Goal: Task Accomplishment & Management: Use online tool/utility

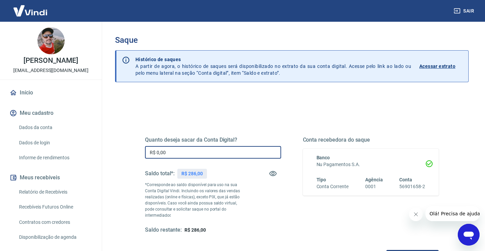
click at [195, 154] on input "R$ 0,00" at bounding box center [213, 152] width 136 height 13
type input "R$ 286,00"
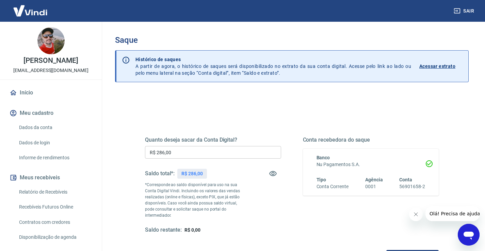
click at [415, 215] on icon "Fechar mensagem da empresa" at bounding box center [415, 214] width 5 height 5
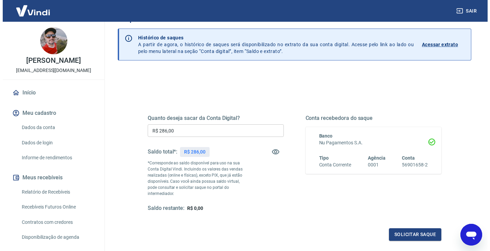
scroll to position [34, 0]
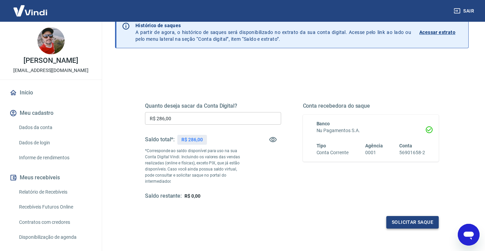
click at [406, 216] on button "Solicitar saque" at bounding box center [412, 222] width 52 height 13
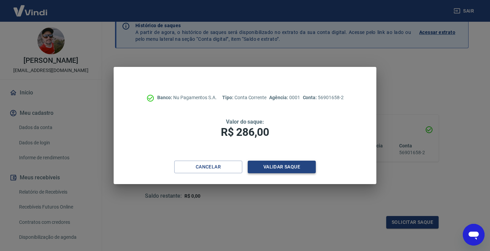
click at [281, 168] on button "Validar saque" at bounding box center [282, 167] width 68 height 13
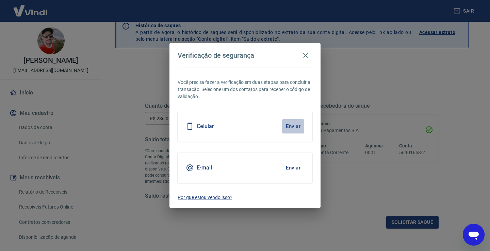
click at [296, 126] on button "Enviar" at bounding box center [293, 126] width 22 height 14
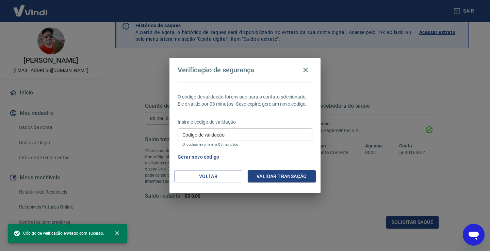
click at [220, 136] on input "Código de validação" at bounding box center [245, 135] width 135 height 13
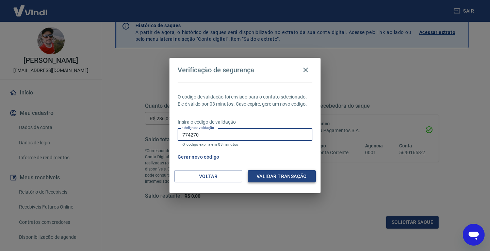
type input "774270"
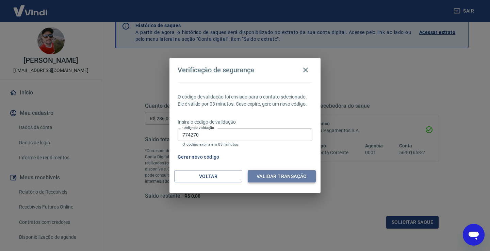
click at [275, 178] on button "Validar transação" at bounding box center [282, 176] width 68 height 13
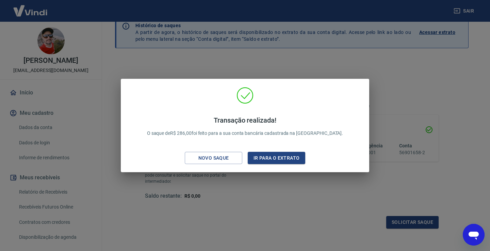
click at [391, 64] on div "Transação realizada! O saque de R$ 286,00 foi feito para a sua conta bancária c…" at bounding box center [245, 125] width 490 height 251
